Goal: Task Accomplishment & Management: Manage account settings

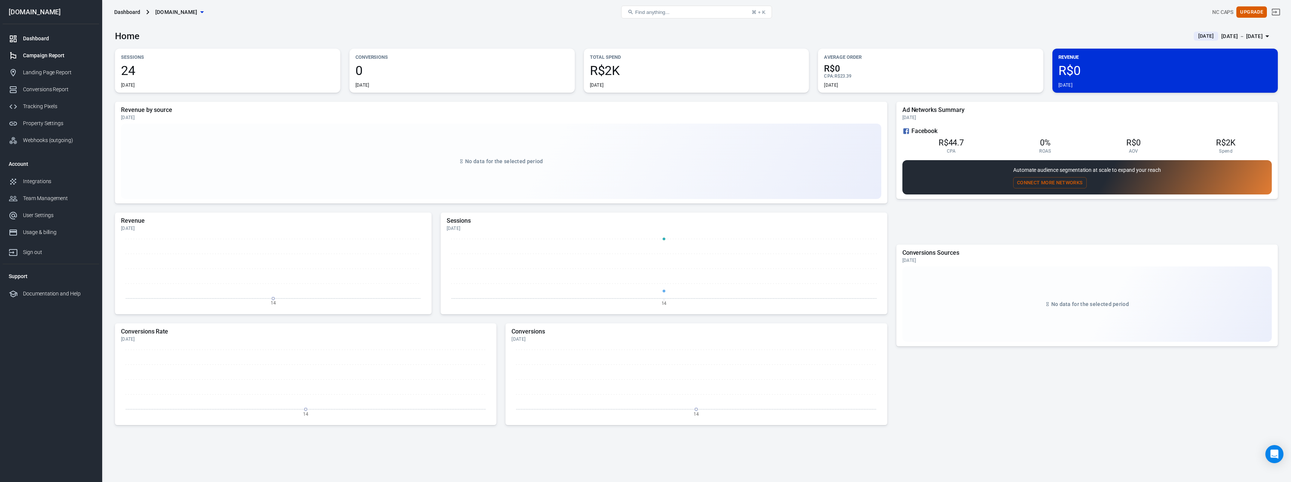
click at [48, 58] on div "Campaign Report" at bounding box center [58, 56] width 70 height 8
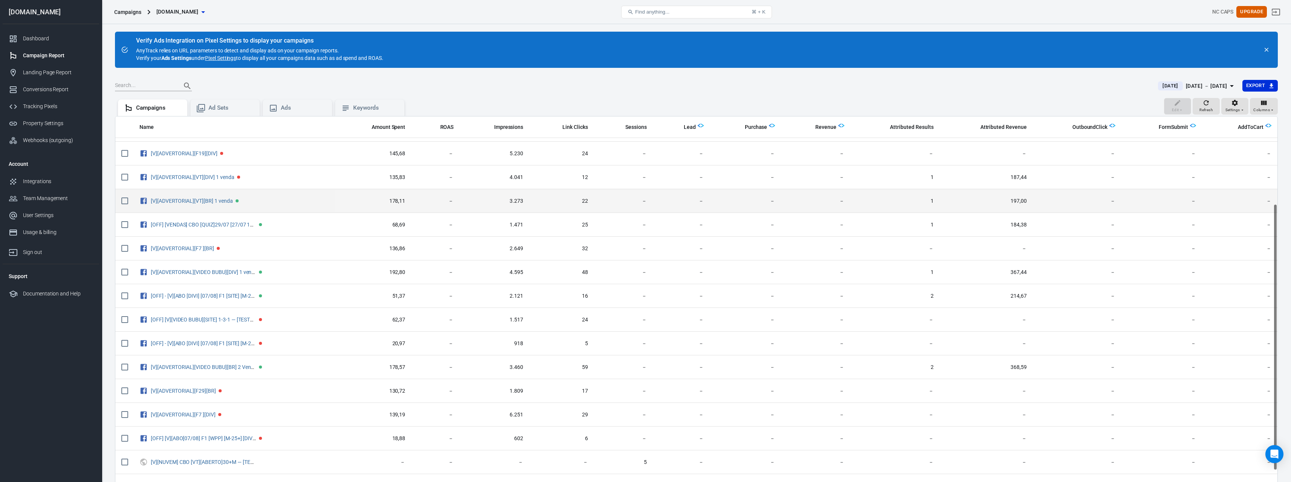
scroll to position [63, 0]
click at [920, 130] on span "Attributed Results" at bounding box center [911, 128] width 43 height 8
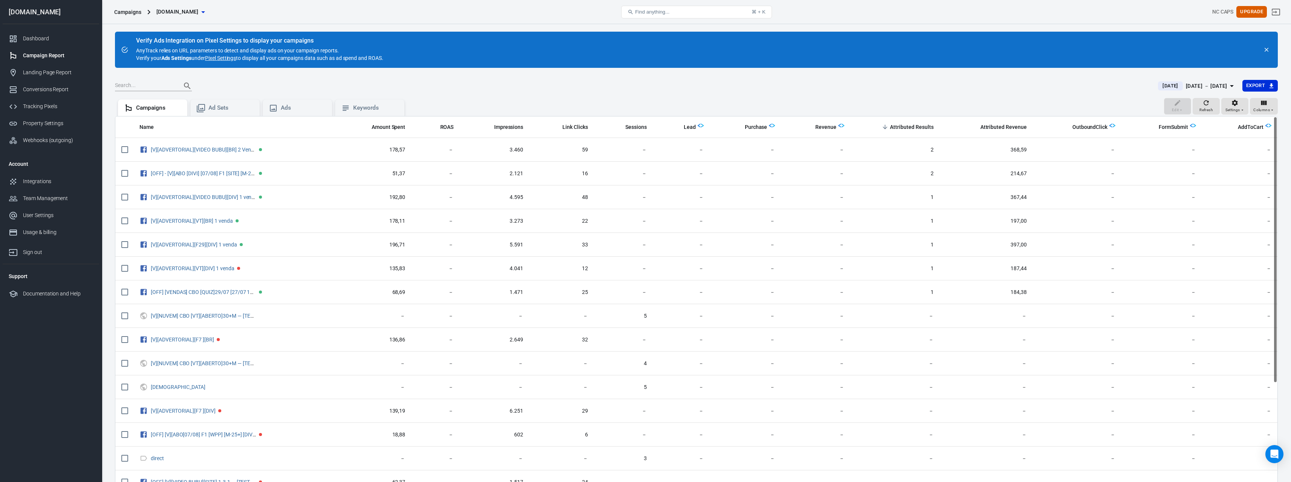
click at [224, 57] on link "Pixel Settings" at bounding box center [220, 58] width 31 height 8
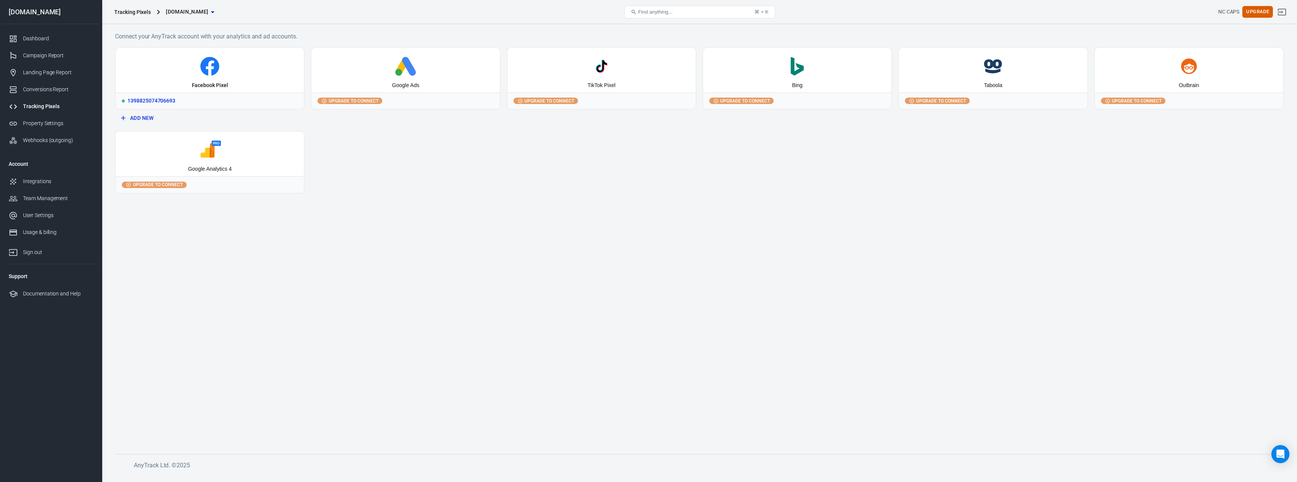
click at [209, 99] on div "1398825074706693" at bounding box center [210, 100] width 188 height 17
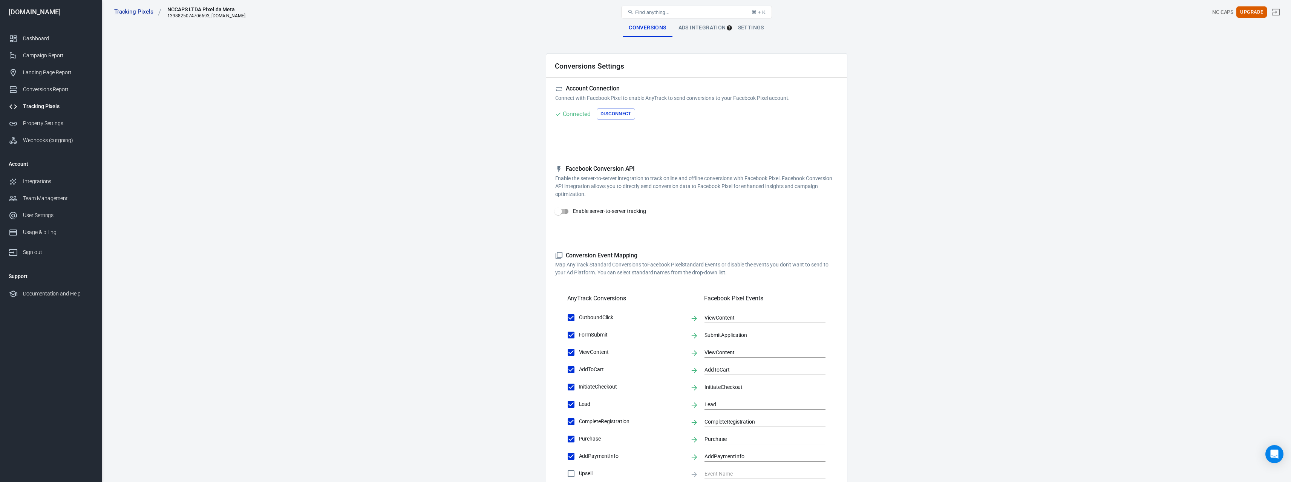
click at [564, 209] on input "Enable server-to-server tracking" at bounding box center [558, 211] width 43 height 14
checkbox input "false"
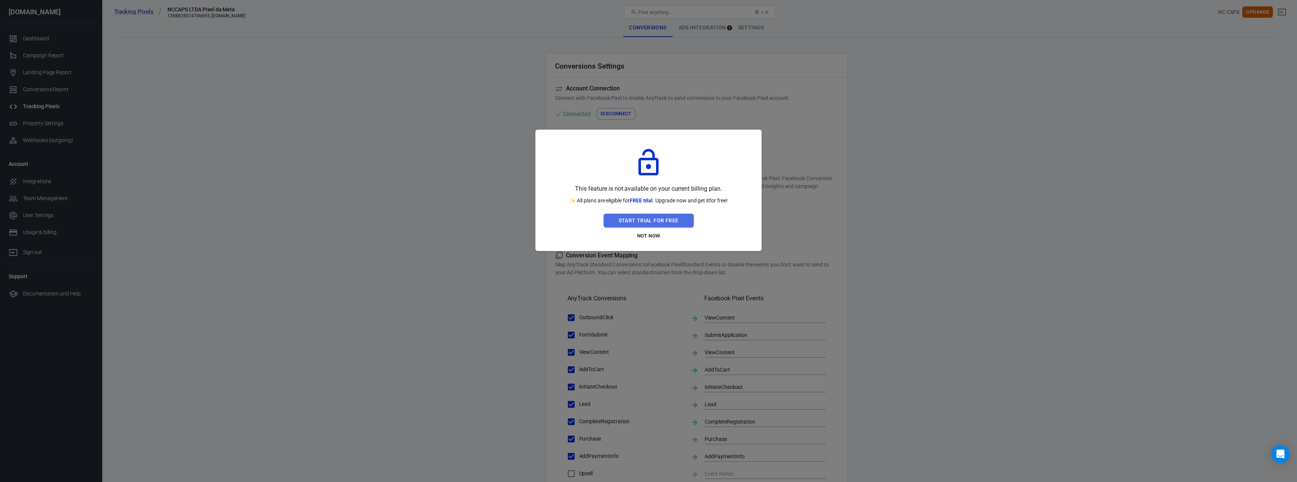
click at [625, 215] on button "Start Trial For Free" at bounding box center [649, 221] width 90 height 14
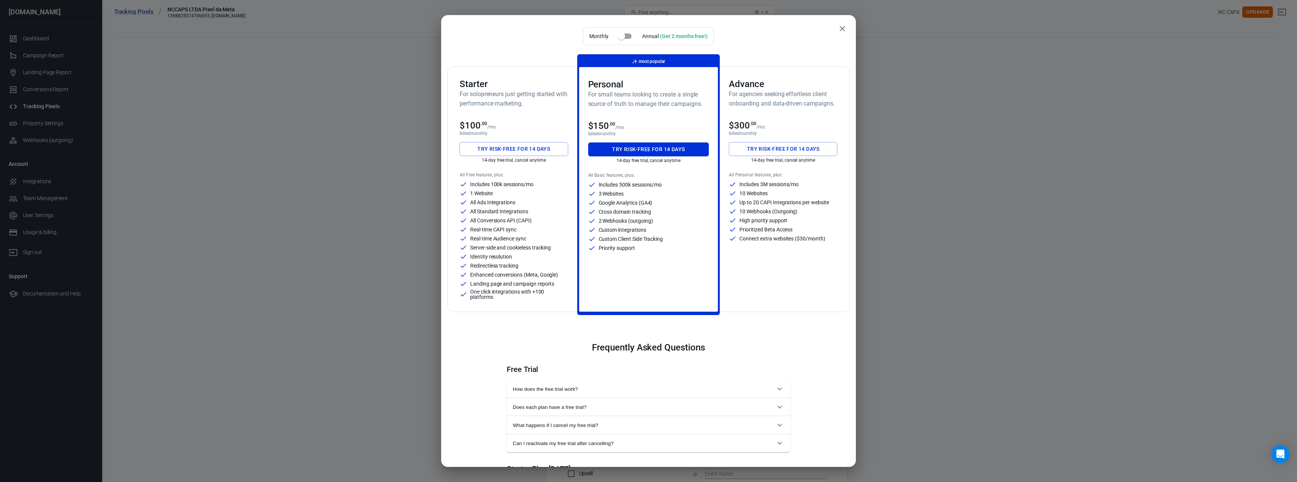
click at [507, 154] on button "Try risk-free for 14 days" at bounding box center [514, 149] width 109 height 14
